Goal: Information Seeking & Learning: Learn about a topic

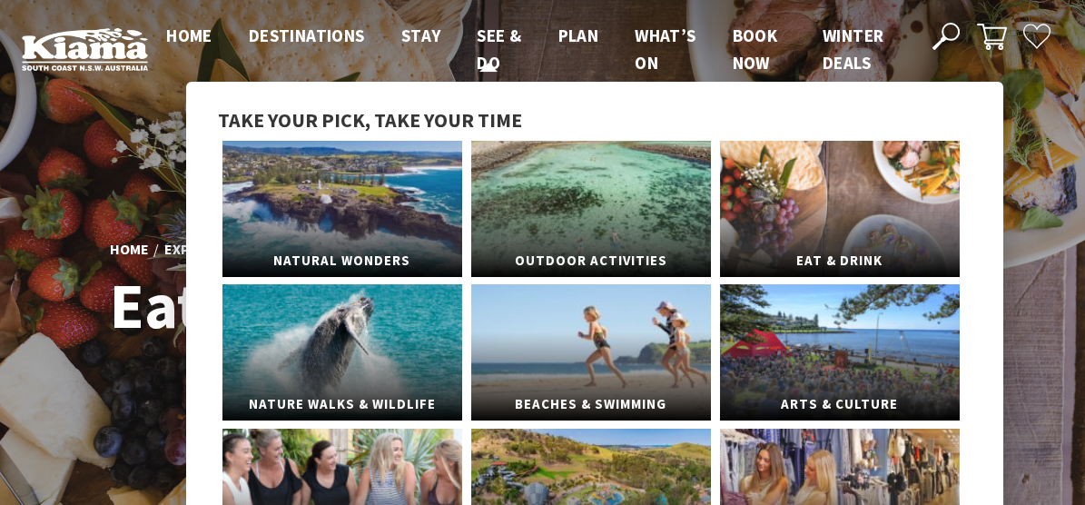
click at [487, 34] on span "See & Do" at bounding box center [499, 49] width 44 height 49
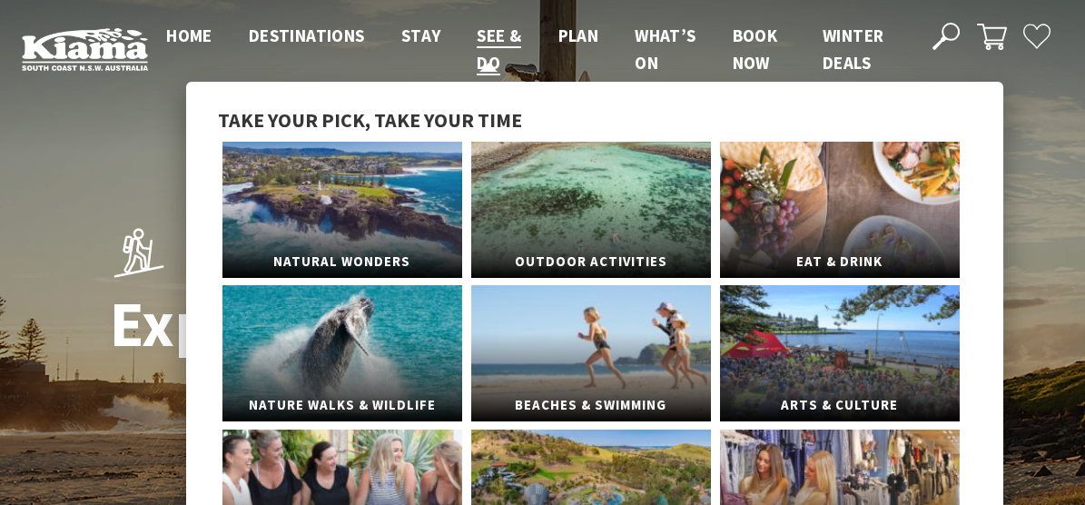
click at [487, 61] on span "See & Do" at bounding box center [499, 49] width 44 height 49
click at [491, 61] on span "See & Do" at bounding box center [499, 49] width 44 height 49
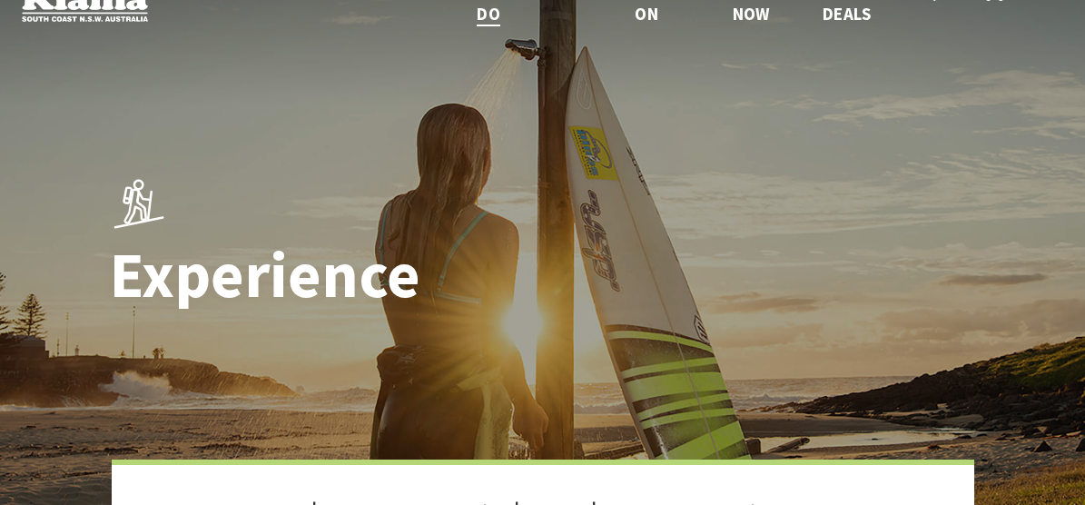
scroll to position [64, 0]
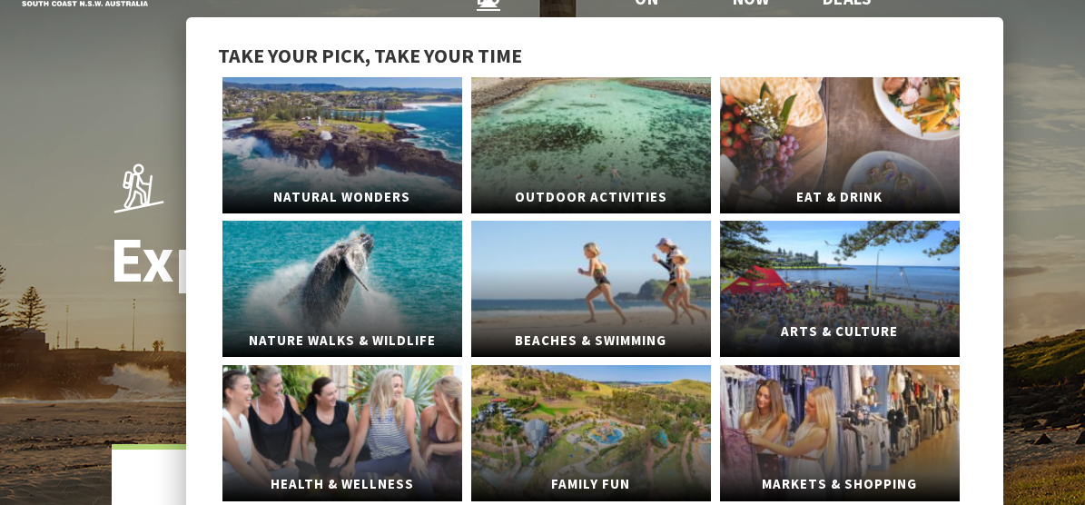
click at [831, 284] on link "Arts & Culture" at bounding box center [840, 289] width 240 height 136
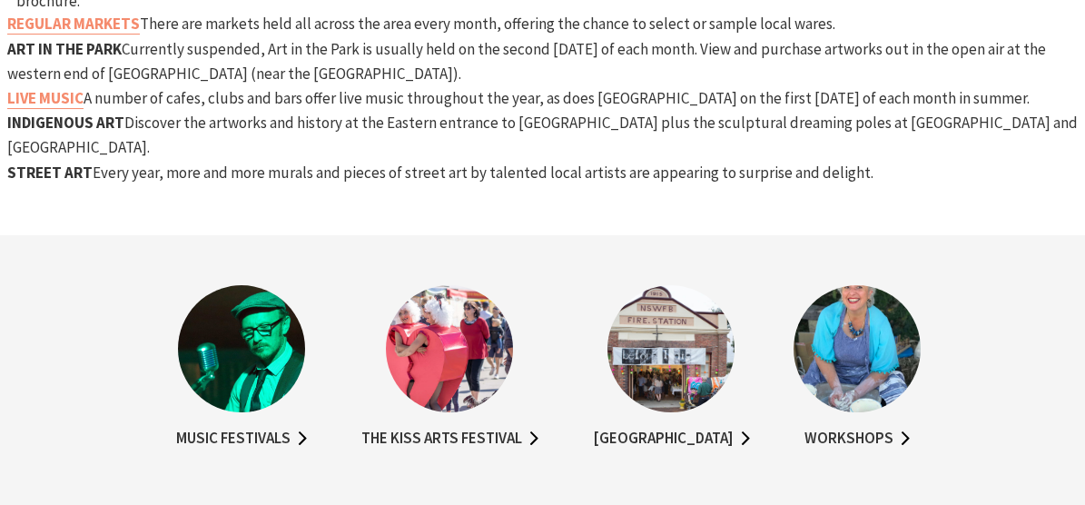
scroll to position [1383, 0]
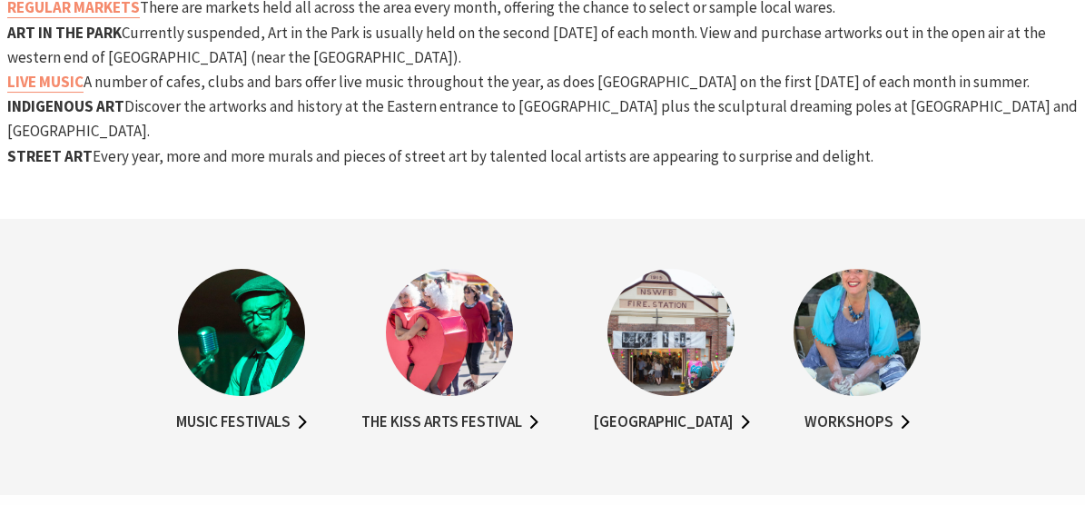
click at [845, 272] on img at bounding box center [856, 332] width 127 height 127
click at [845, 409] on link "Workshops" at bounding box center [856, 422] width 105 height 26
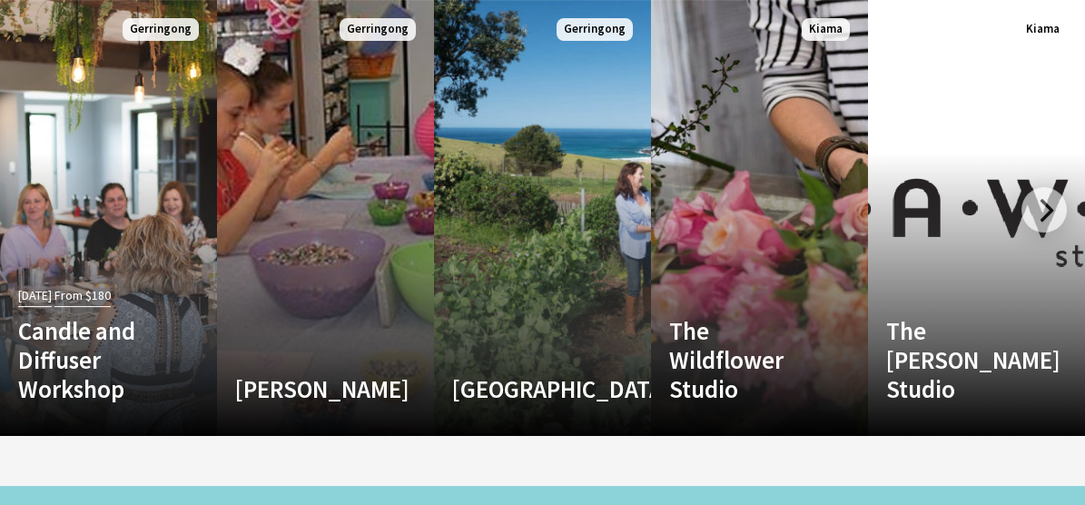
scroll to position [2413, 0]
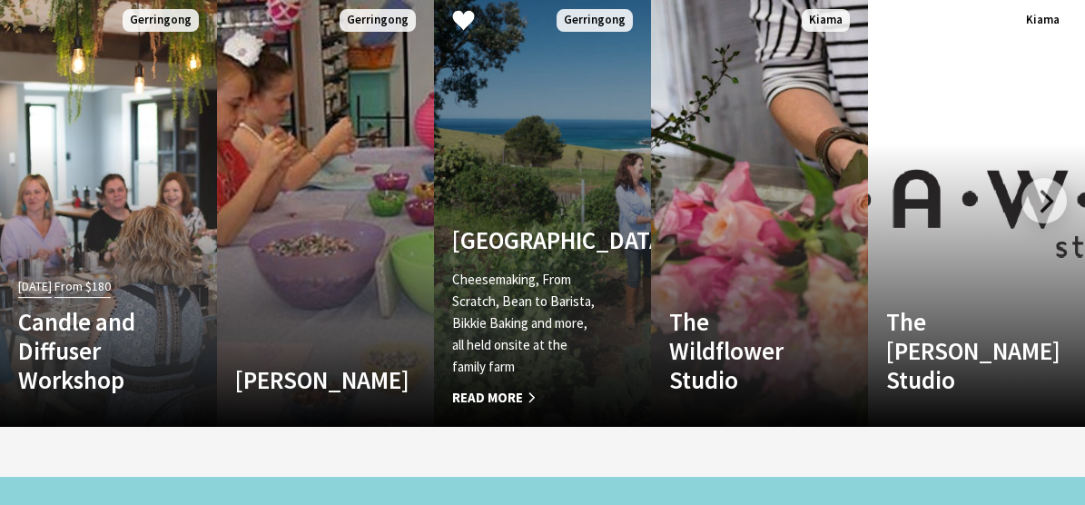
click at [472, 392] on span "Read More" at bounding box center [526, 398] width 148 height 22
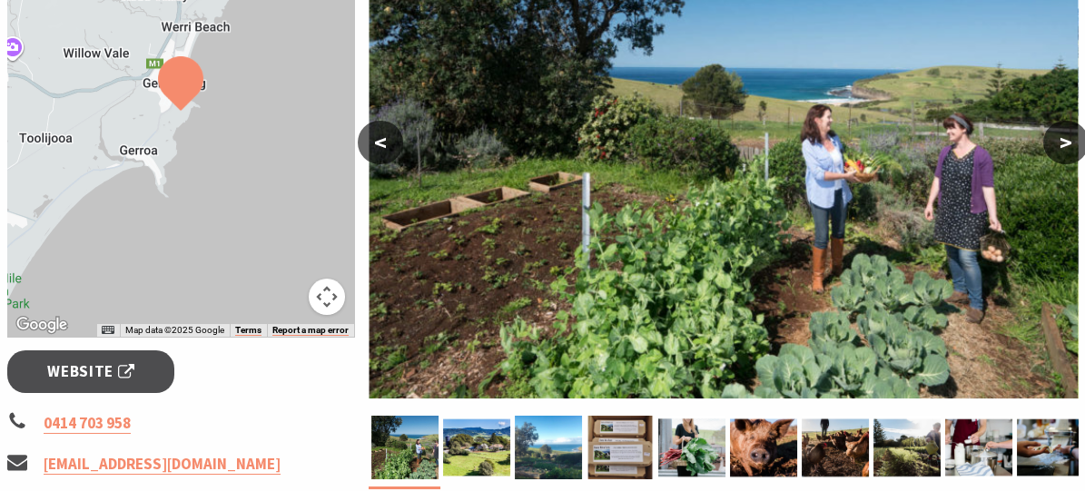
scroll to position [352, 0]
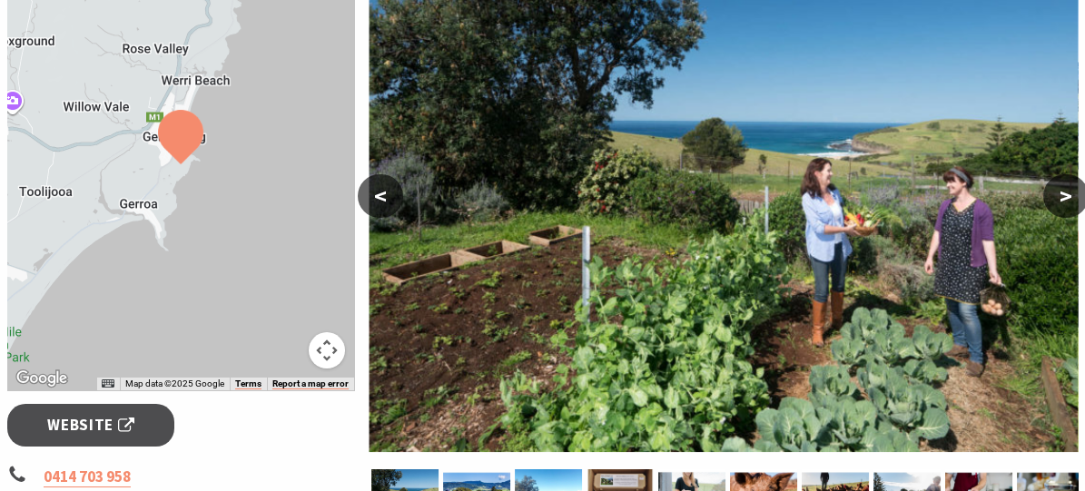
click at [1064, 188] on button ">" at bounding box center [1065, 196] width 45 height 44
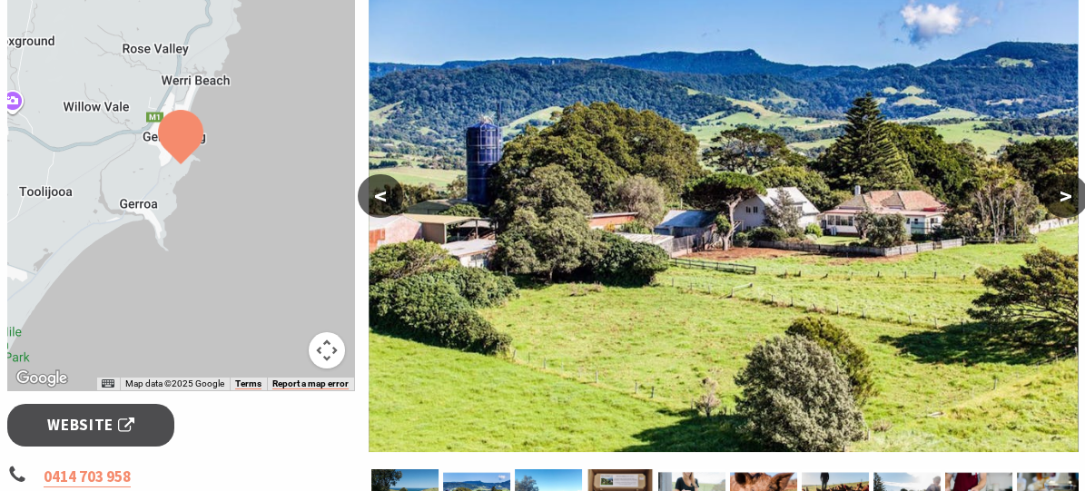
click at [1064, 188] on button ">" at bounding box center [1065, 196] width 45 height 44
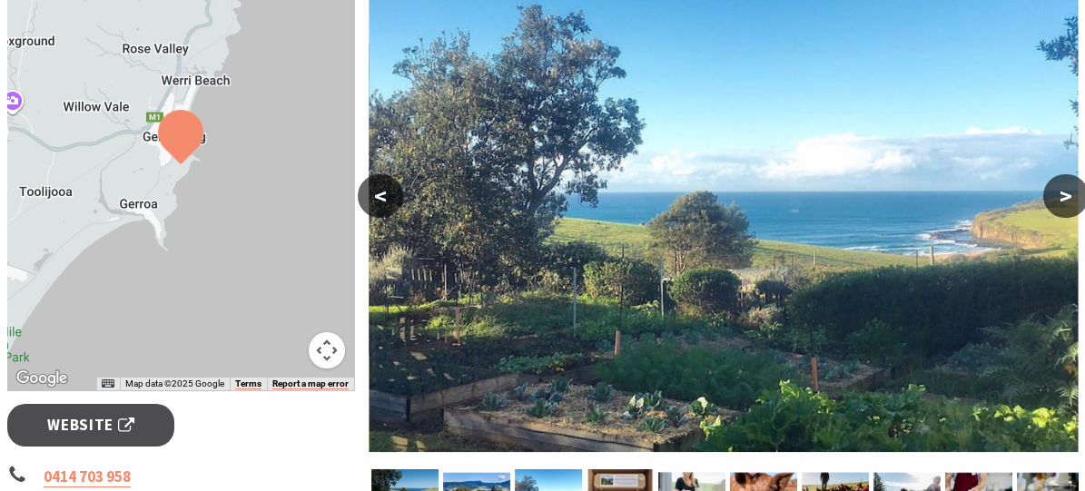
click at [1064, 188] on button ">" at bounding box center [1065, 196] width 45 height 44
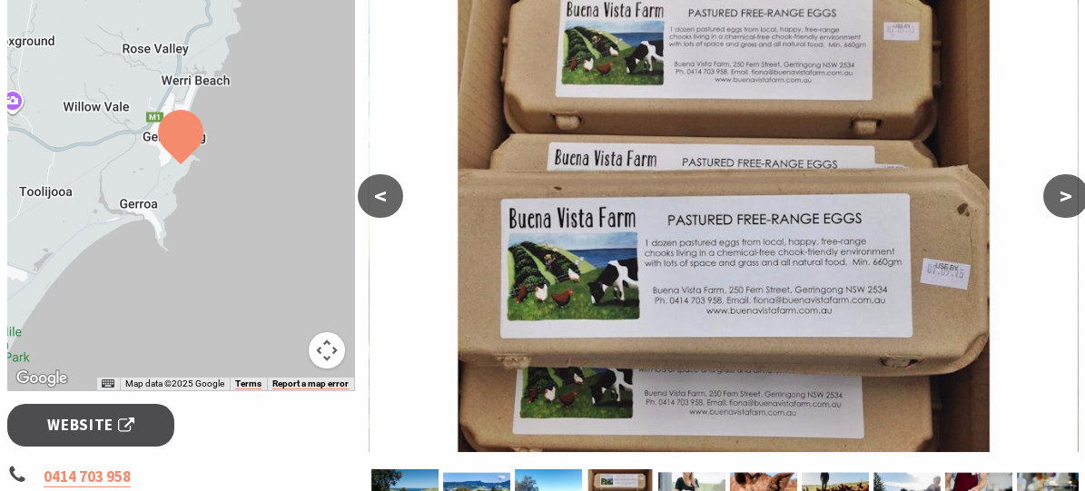
click at [1064, 188] on button ">" at bounding box center [1065, 196] width 45 height 44
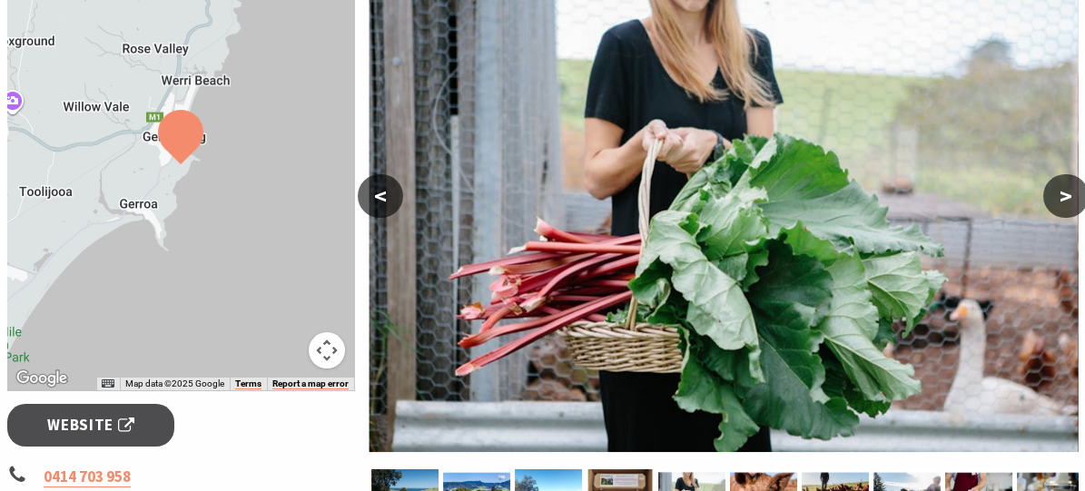
click at [1064, 188] on button ">" at bounding box center [1065, 196] width 45 height 44
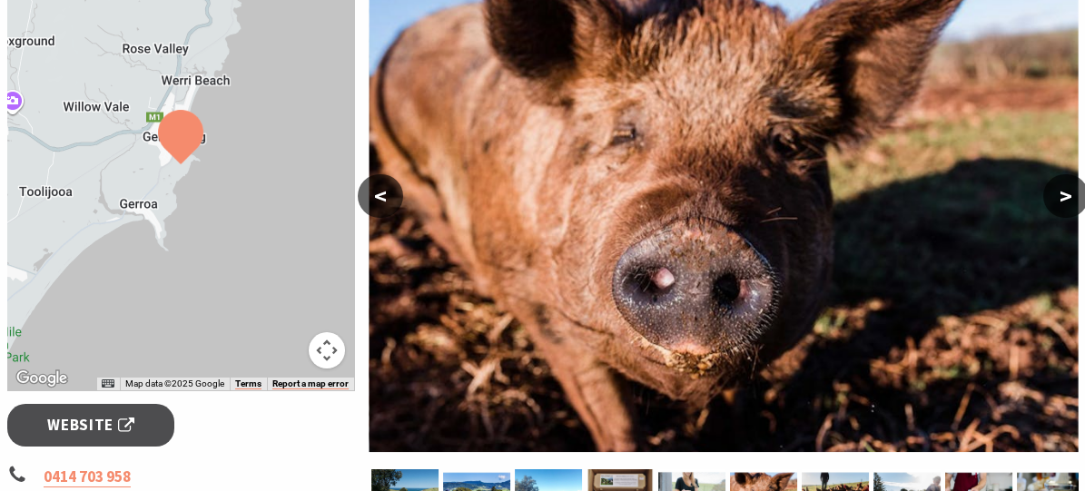
click at [1064, 188] on button ">" at bounding box center [1065, 196] width 45 height 44
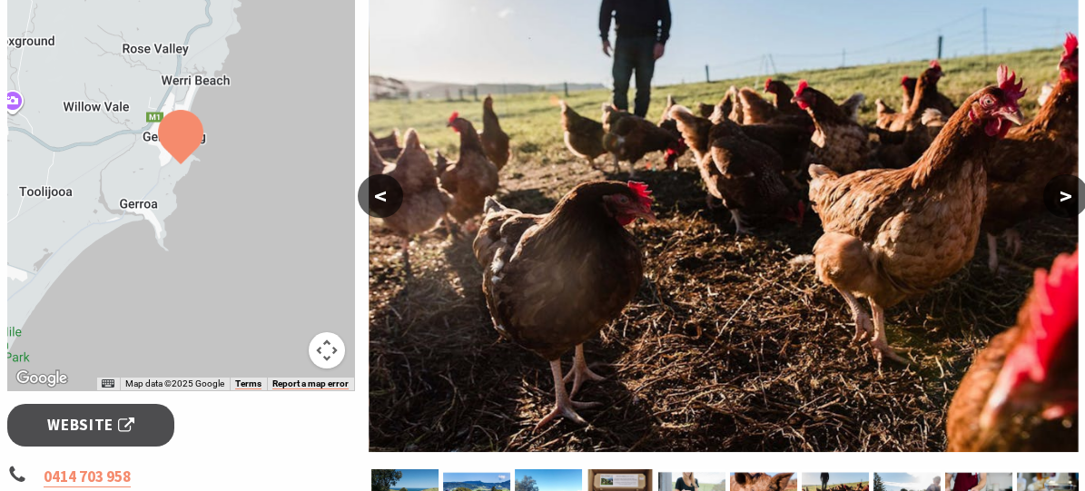
click at [1064, 188] on button ">" at bounding box center [1065, 196] width 45 height 44
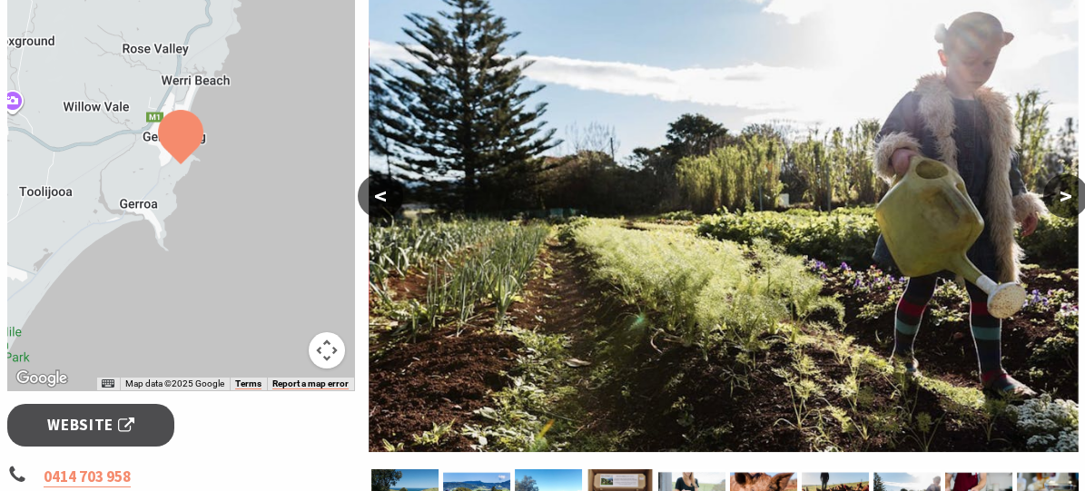
click at [1064, 188] on button ">" at bounding box center [1065, 196] width 45 height 44
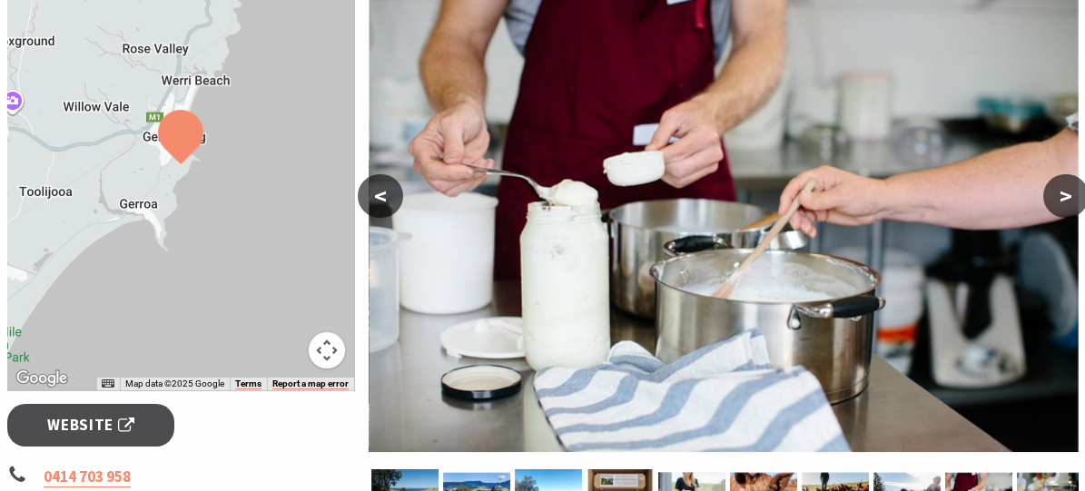
click at [1064, 188] on button ">" at bounding box center [1065, 196] width 45 height 44
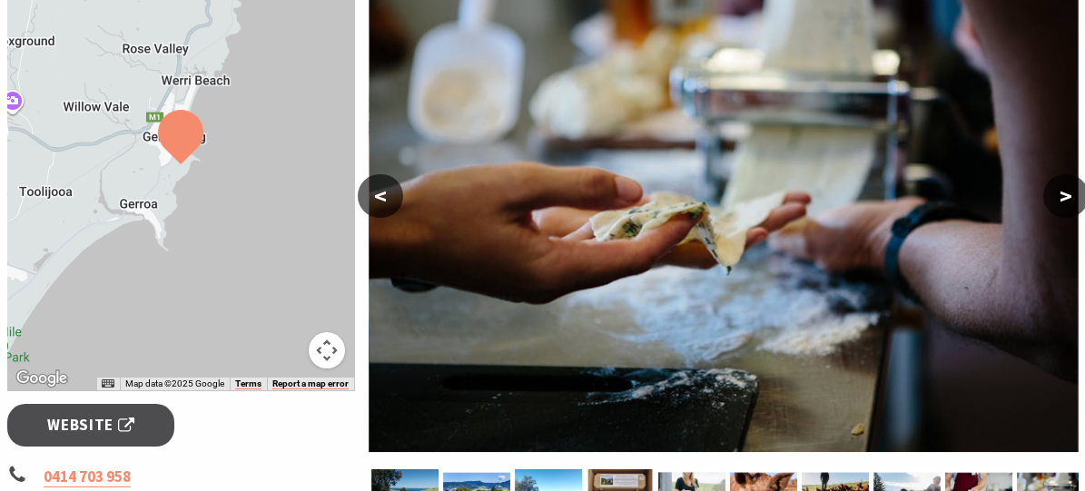
click at [1064, 188] on button ">" at bounding box center [1065, 196] width 45 height 44
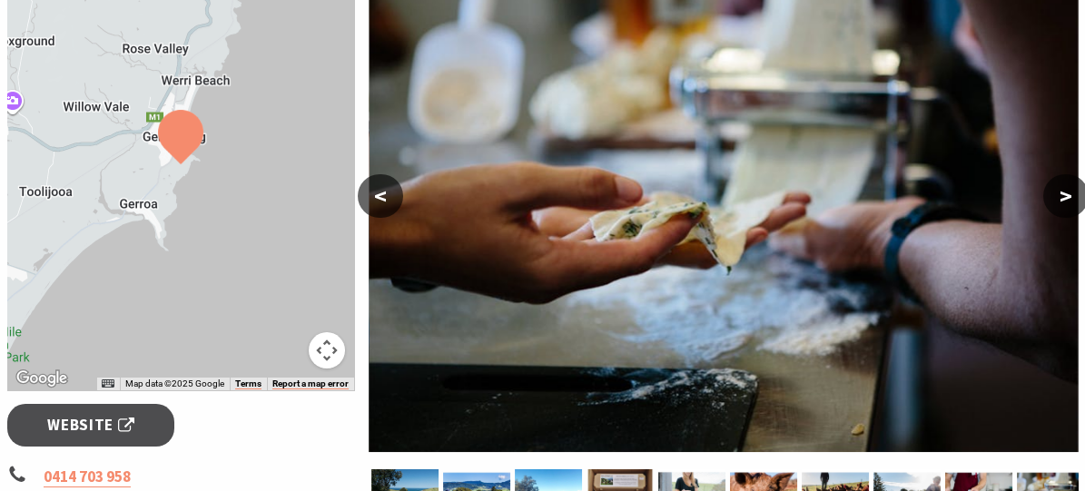
click at [1064, 188] on button ">" at bounding box center [1065, 196] width 45 height 44
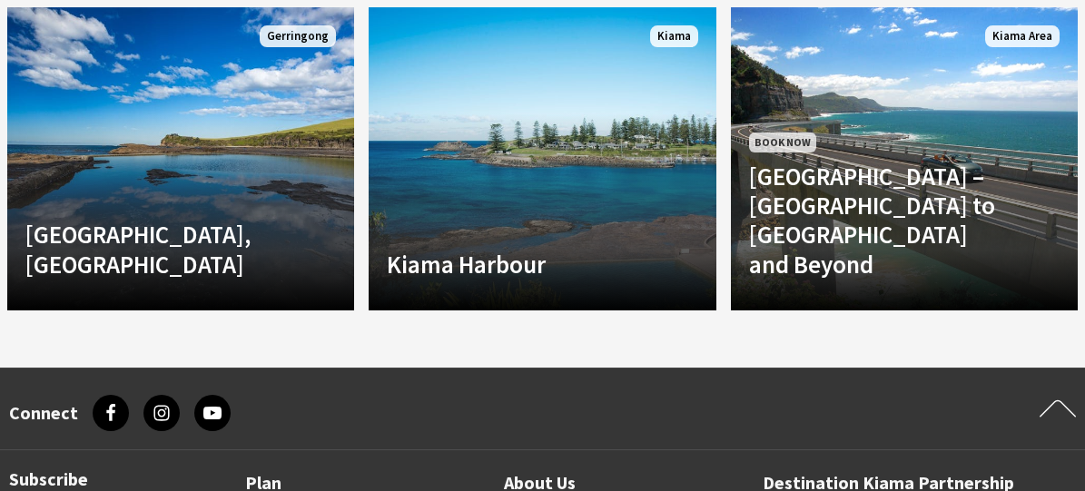
scroll to position [1605, 0]
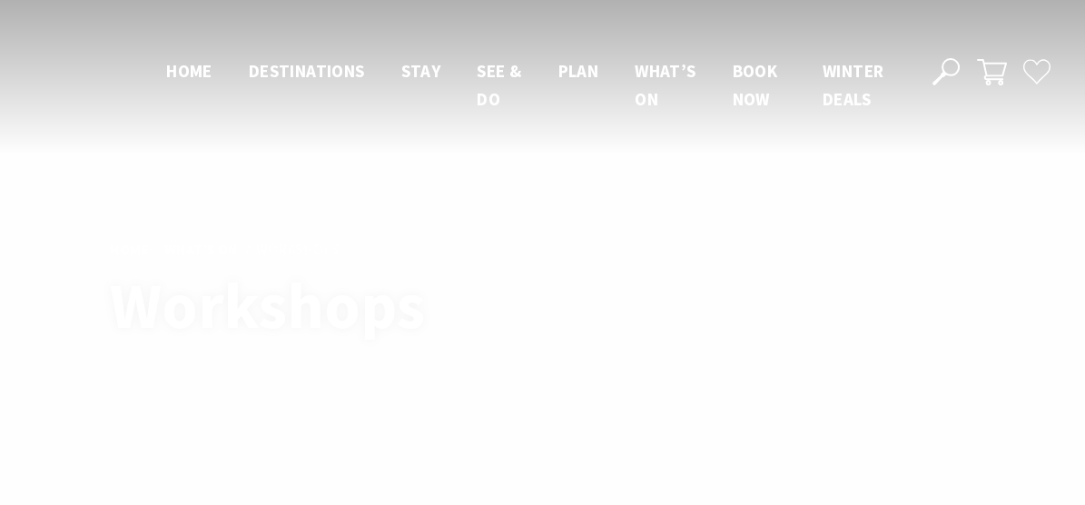
scroll to position [2413, 0]
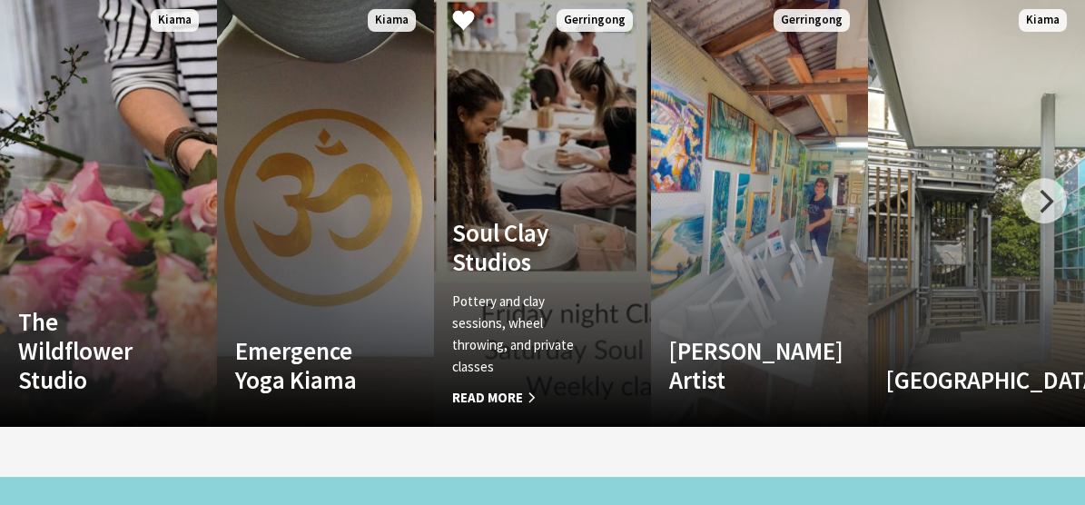
click at [514, 266] on h4 "Soul Clay Studios" at bounding box center [526, 247] width 148 height 59
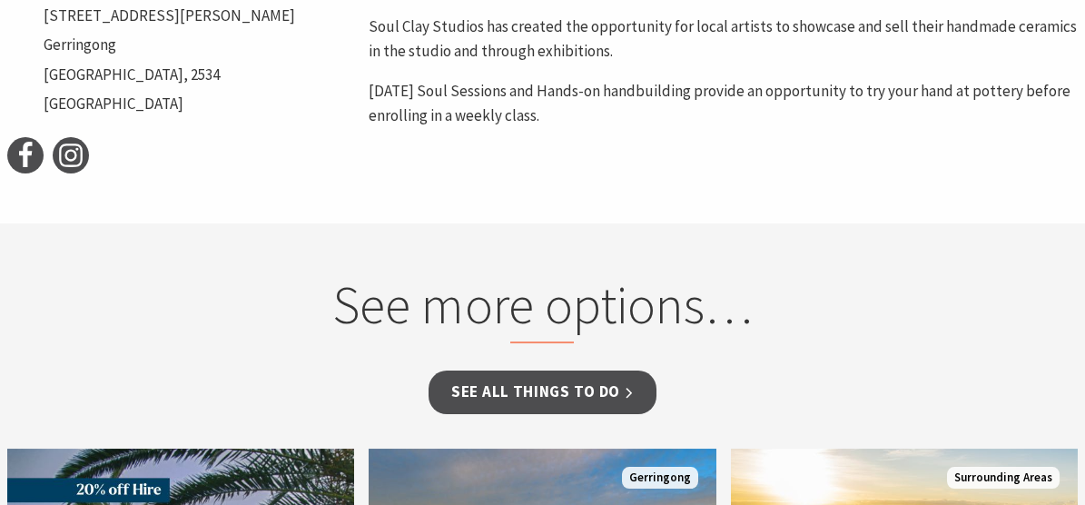
scroll to position [927, 0]
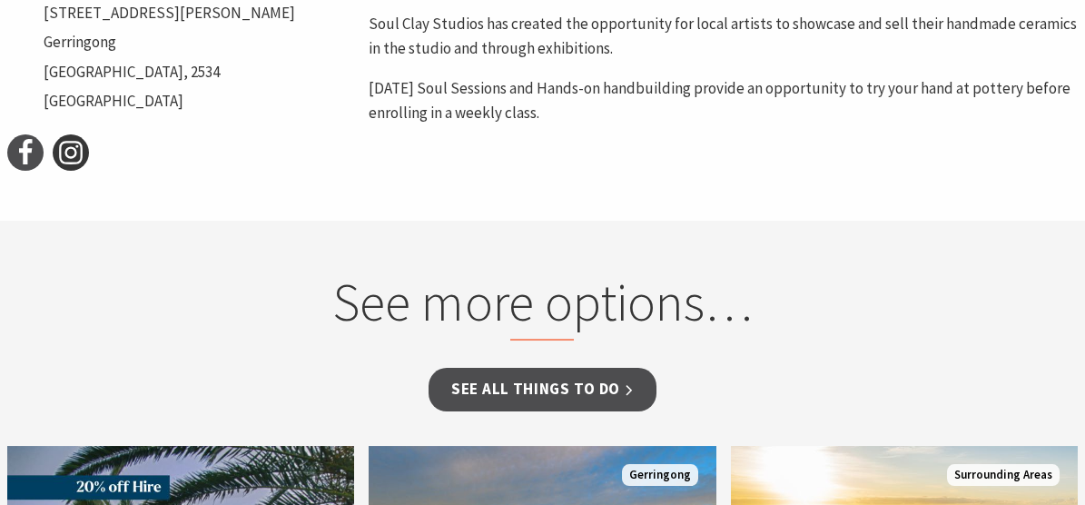
click at [79, 159] on icon at bounding box center [70, 152] width 27 height 27
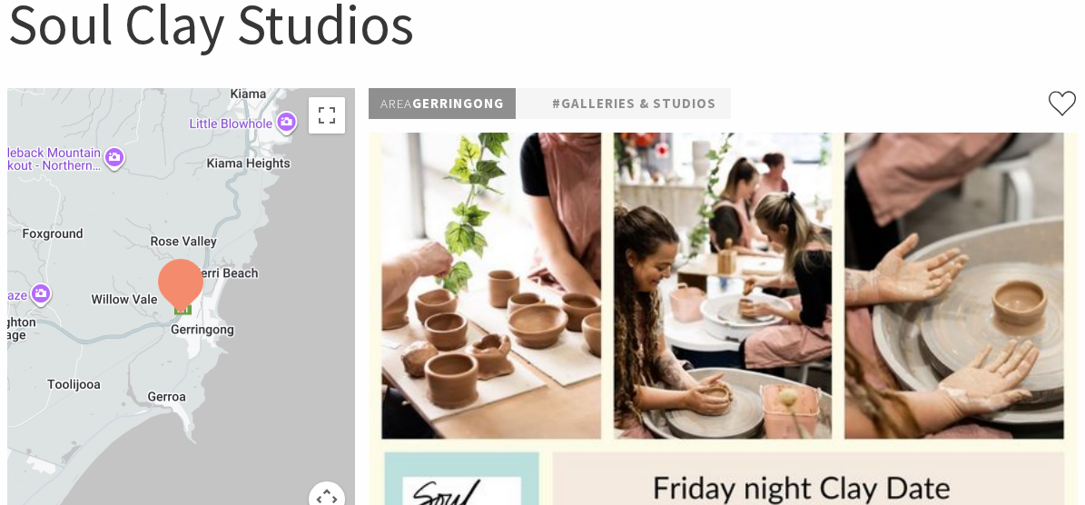
scroll to position [93, 0]
